Goal: Information Seeking & Learning: Learn about a topic

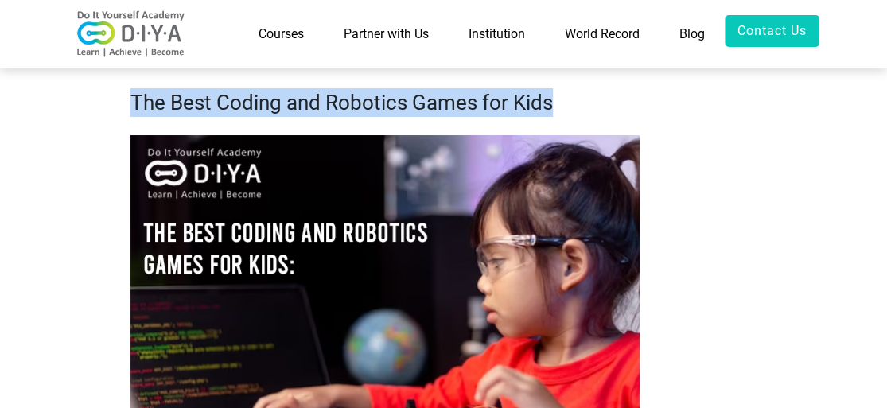
drag, startPoint x: 158, startPoint y: 102, endPoint x: 559, endPoint y: 103, distance: 401.0
click at [559, 103] on h1 "The Best Coding and Robotics Games for Kids" at bounding box center [443, 102] width 626 height 29
drag, startPoint x: 559, startPoint y: 103, endPoint x: 114, endPoint y: 112, distance: 445.7
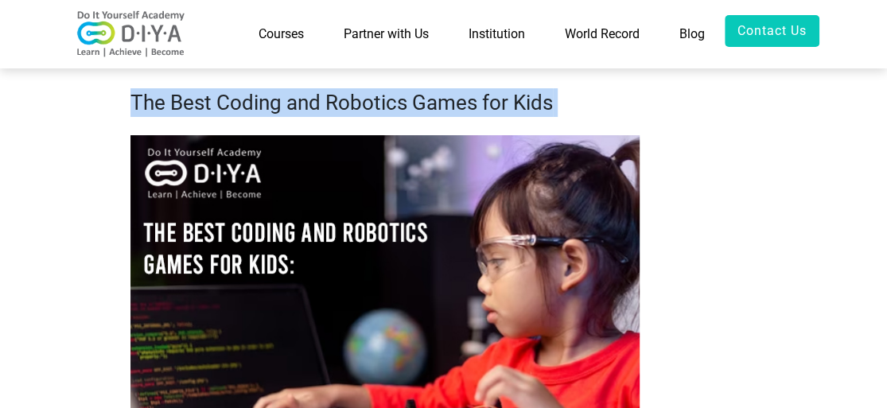
drag, startPoint x: 136, startPoint y: 103, endPoint x: 555, endPoint y: 88, distance: 419.6
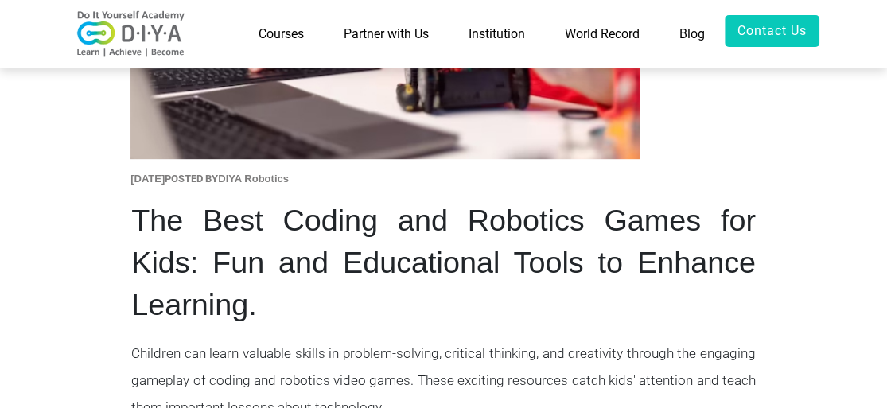
scroll to position [398, 0]
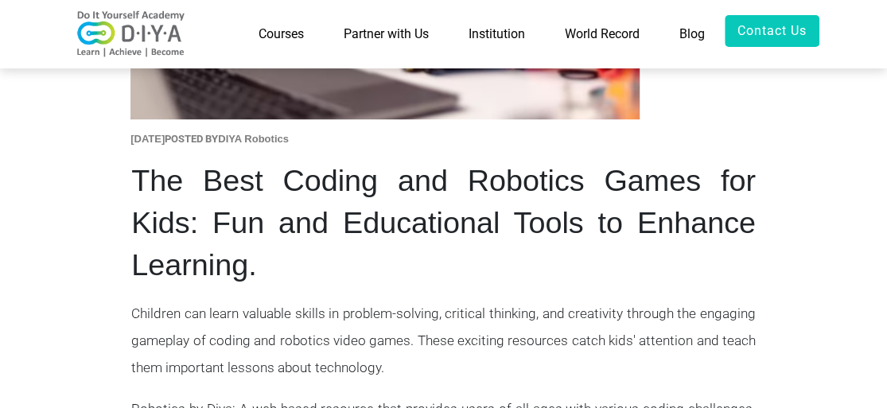
drag, startPoint x: 132, startPoint y: 120, endPoint x: 448, endPoint y: 174, distance: 320.5
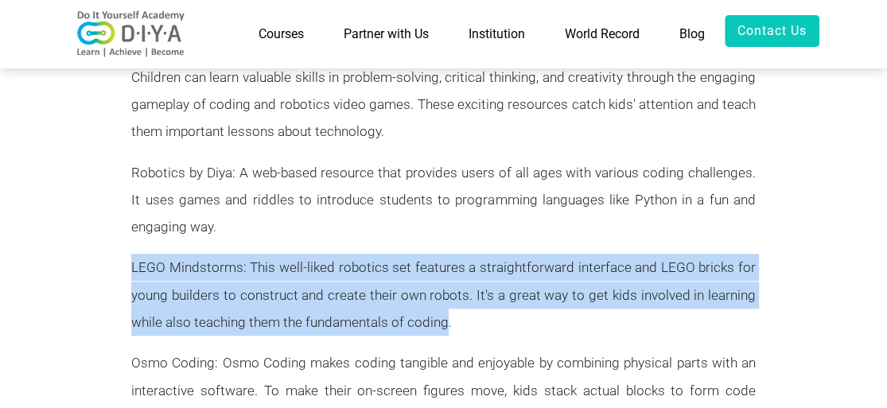
scroll to position [637, 0]
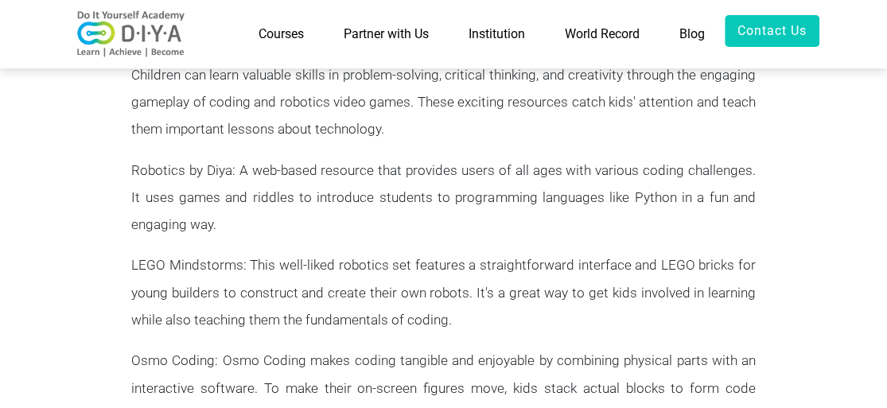
drag, startPoint x: 130, startPoint y: 267, endPoint x: 189, endPoint y: 268, distance: 58.9
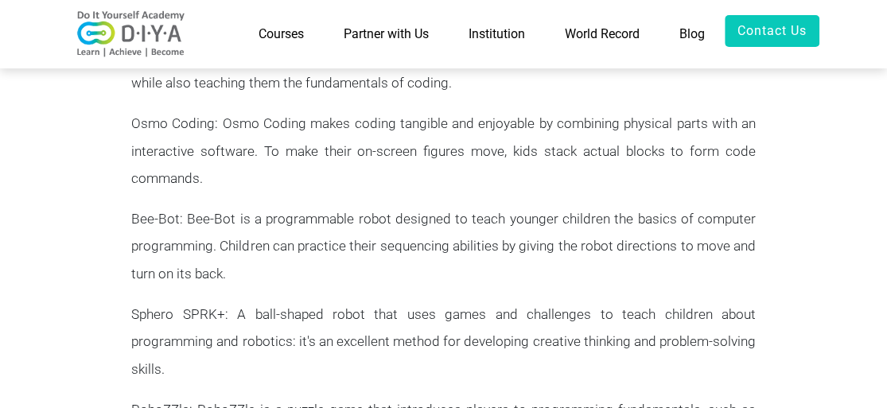
scroll to position [875, 0]
drag, startPoint x: 130, startPoint y: 89, endPoint x: 560, endPoint y: 117, distance: 430.6
click at [146, 208] on div "The Best Coding and Robotics Games for Kids: Fun and Educational Tools to Enhan…" at bounding box center [443, 242] width 625 height 1119
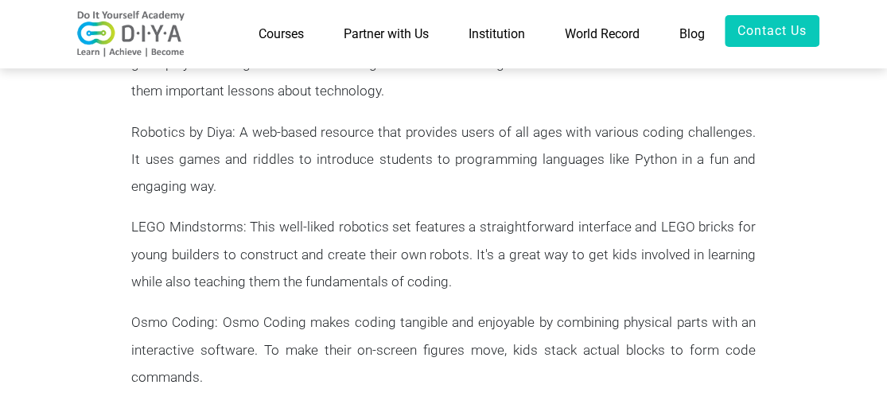
scroll to position [669, 0]
